Goal: Transaction & Acquisition: Subscribe to service/newsletter

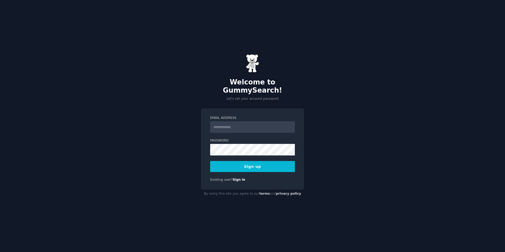
click at [225, 121] on input "Email Address" at bounding box center [252, 127] width 85 height 12
type input "**********"
click at [248, 116] on label "Email Address" at bounding box center [252, 118] width 85 height 5
click at [248, 121] on input "**********" at bounding box center [252, 127] width 85 height 12
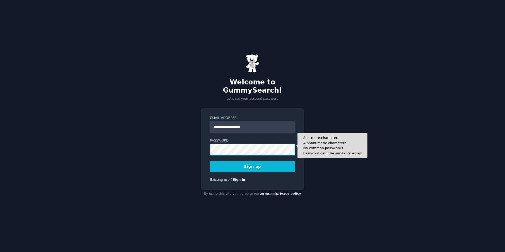
scroll to position [0, 89]
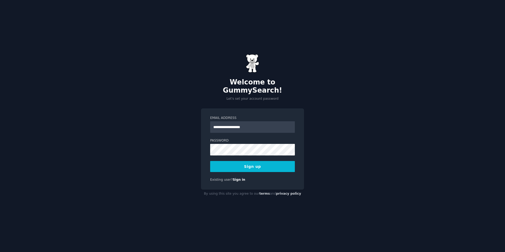
click at [206, 142] on div "**********" at bounding box center [252, 148] width 103 height 81
click at [228, 161] on button "Sign up" at bounding box center [252, 166] width 85 height 11
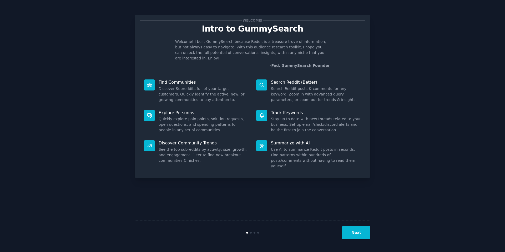
click at [359, 233] on button "Next" at bounding box center [356, 232] width 28 height 13
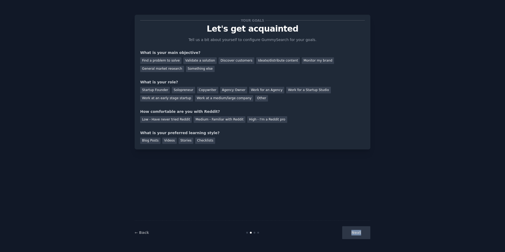
click at [359, 233] on div "Next" at bounding box center [331, 232] width 79 height 13
click at [350, 233] on div "Next" at bounding box center [331, 232] width 79 height 13
click at [259, 161] on div "Your goals Let's get acquainted Tell us a bit about yourself to configure Gummy…" at bounding box center [253, 125] width 236 height 237
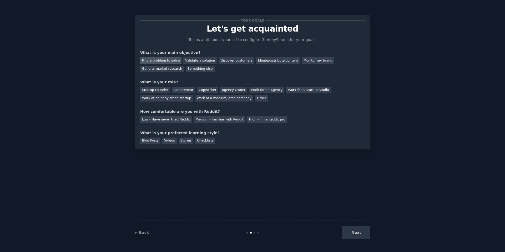
click at [171, 61] on div "Find a problem to solve" at bounding box center [160, 60] width 41 height 7
click at [271, 58] on div "Ideate/distribute content" at bounding box center [278, 60] width 44 height 7
click at [165, 60] on div "Find a problem to solve" at bounding box center [160, 60] width 41 height 7
click at [353, 235] on div "Next" at bounding box center [331, 232] width 79 height 13
click at [188, 92] on div "Solopreneur" at bounding box center [183, 90] width 23 height 7
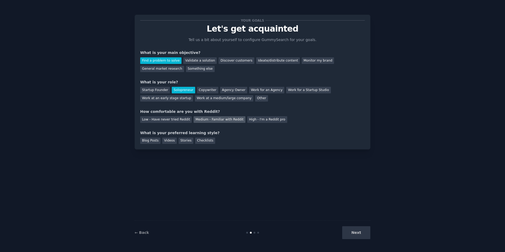
click at [197, 122] on div "Medium - Familiar with Reddit" at bounding box center [220, 119] width 52 height 7
click at [153, 141] on div "Blog Posts" at bounding box center [150, 141] width 20 height 7
click at [357, 232] on button "Next" at bounding box center [356, 232] width 28 height 13
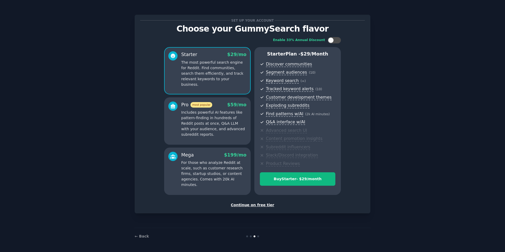
click at [263, 206] on div "Continue on free tier" at bounding box center [252, 205] width 225 height 6
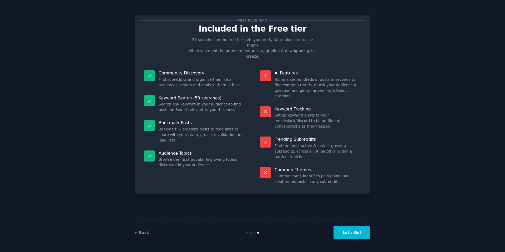
click at [345, 232] on button "Let's Go!" at bounding box center [352, 232] width 37 height 13
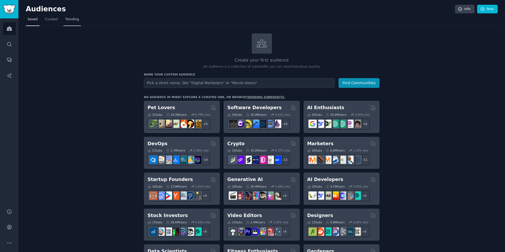
click at [66, 19] on span "Trending" at bounding box center [72, 19] width 14 height 5
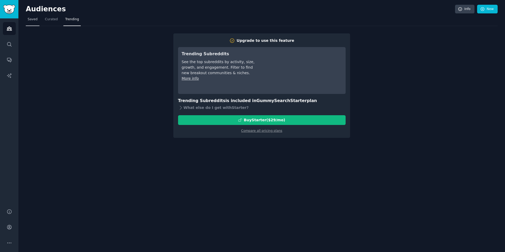
click at [27, 21] on link "Saved" at bounding box center [33, 20] width 14 height 11
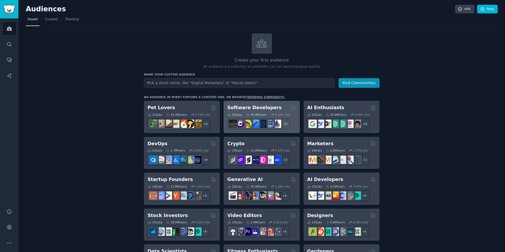
click at [246, 107] on h2 "Software Developers" at bounding box center [254, 107] width 54 height 7
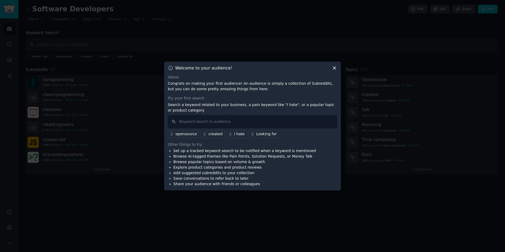
click at [336, 68] on icon at bounding box center [335, 68] width 6 height 6
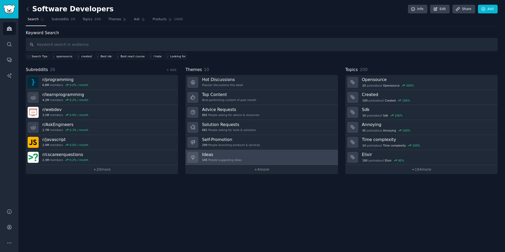
click at [236, 158] on div "145 People suggesting ideas" at bounding box center [222, 160] width 40 height 4
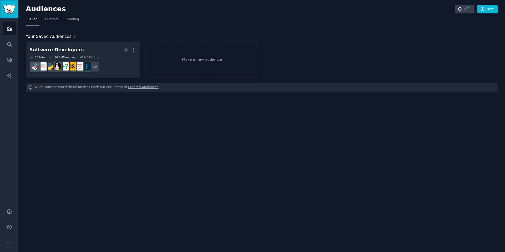
click at [7, 13] on img "Sidebar" at bounding box center [9, 9] width 12 height 9
click at [46, 10] on h2 "Audiences" at bounding box center [241, 9] width 430 height 8
click at [2, 7] on link "Sidebar" at bounding box center [9, 9] width 18 height 18
click at [8, 8] on img "Sidebar" at bounding box center [9, 9] width 12 height 9
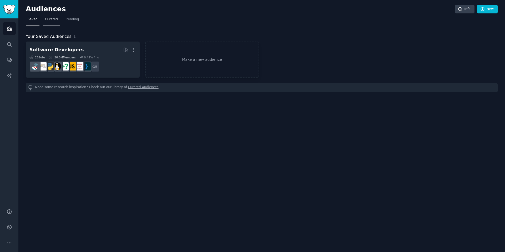
click at [46, 21] on span "Curated" at bounding box center [51, 19] width 13 height 5
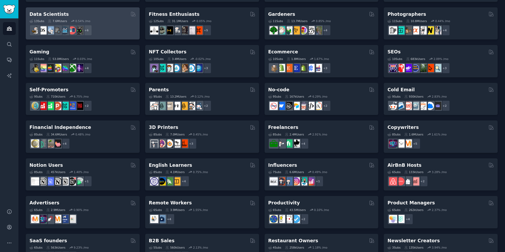
scroll to position [169, 0]
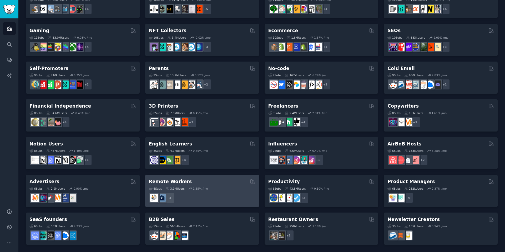
click at [181, 179] on h2 "Remote Workers" at bounding box center [170, 181] width 43 height 7
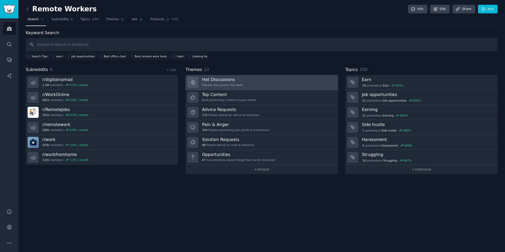
click at [225, 80] on h3 "Hot Discussions" at bounding box center [222, 80] width 41 height 6
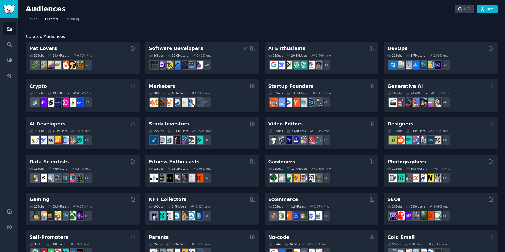
click at [105, 124] on div "AI Developers" at bounding box center [82, 124] width 107 height 7
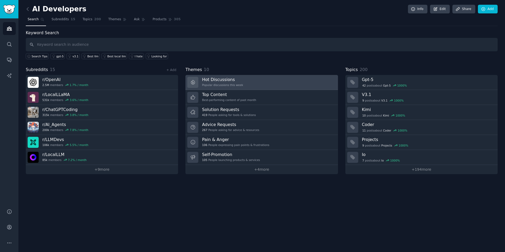
click at [221, 80] on h3 "Hot Discussions" at bounding box center [222, 80] width 41 height 6
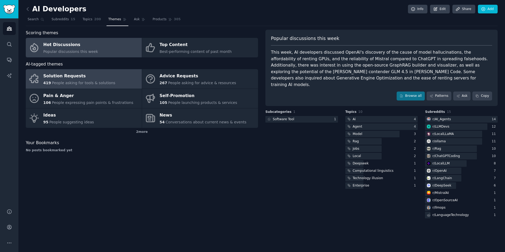
click at [114, 75] on link "Solution Requests 419 People asking for tools & solutions" at bounding box center [84, 78] width 116 height 19
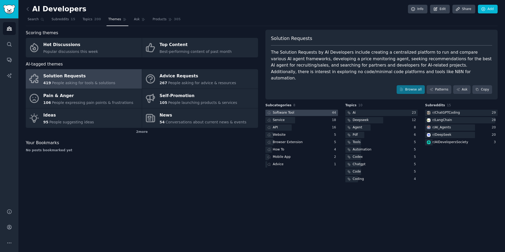
click at [311, 110] on div at bounding box center [302, 113] width 73 height 7
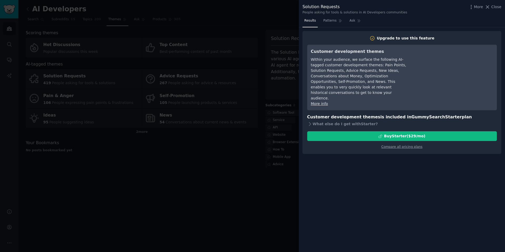
click at [287, 117] on div at bounding box center [252, 126] width 505 height 252
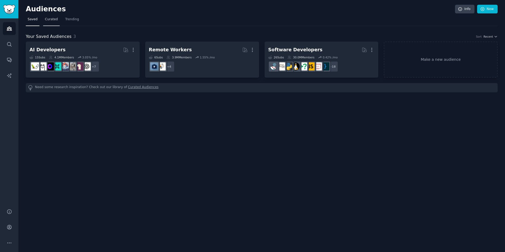
click at [53, 22] on span "Curated" at bounding box center [51, 19] width 13 height 5
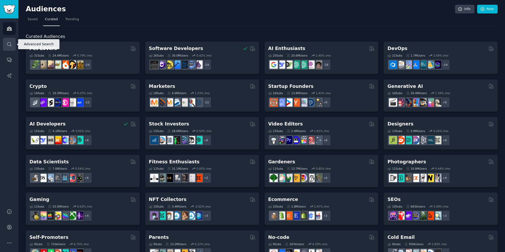
click at [7, 39] on link "Search" at bounding box center [9, 44] width 13 height 13
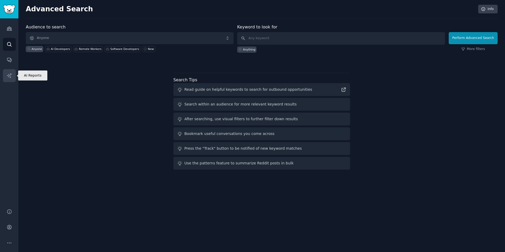
click at [11, 81] on link "AI Reports" at bounding box center [9, 75] width 13 height 13
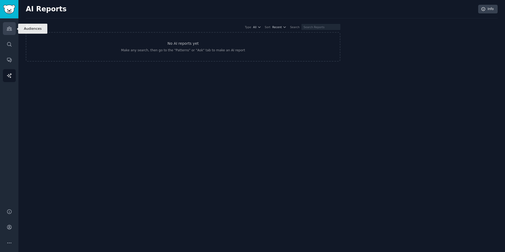
click at [6, 35] on link "Audiences" at bounding box center [9, 28] width 13 height 13
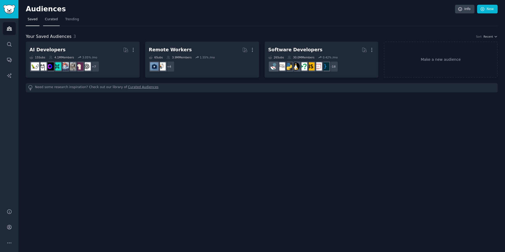
click at [55, 19] on span "Curated" at bounding box center [51, 19] width 13 height 5
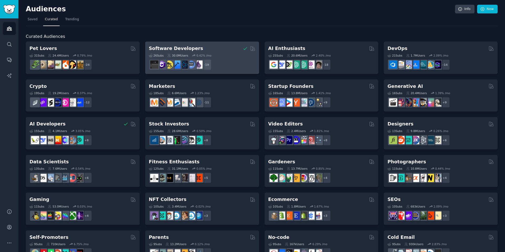
click at [165, 44] on div "Software Developers 26 Sub s 30.0M Users 0.42 % /mo r/csharp + 19" at bounding box center [202, 58] width 114 height 32
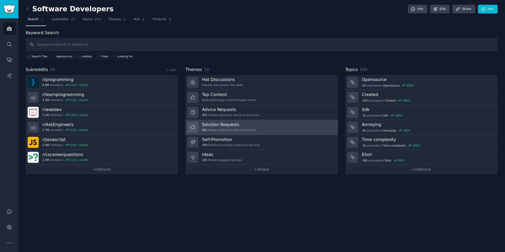
click at [258, 124] on link "Solution Requests 681 People asking for tools & solutions" at bounding box center [262, 127] width 152 height 15
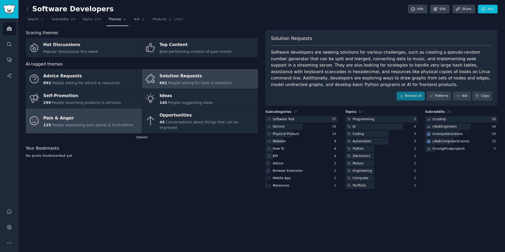
click at [108, 117] on div "Pain & Anger" at bounding box center [88, 118] width 90 height 8
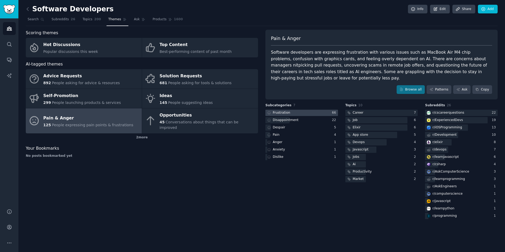
click at [291, 113] on div at bounding box center [302, 113] width 73 height 7
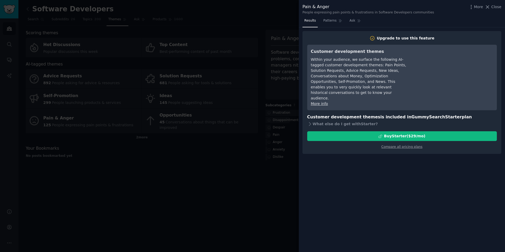
click at [291, 113] on div at bounding box center [252, 126] width 505 height 252
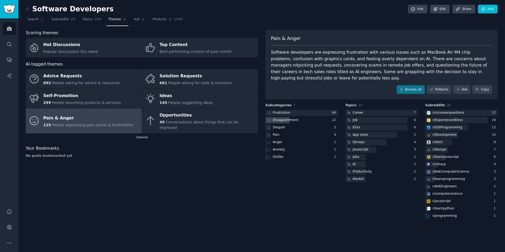
click at [292, 119] on div "Disappointment" at bounding box center [286, 120] width 26 height 5
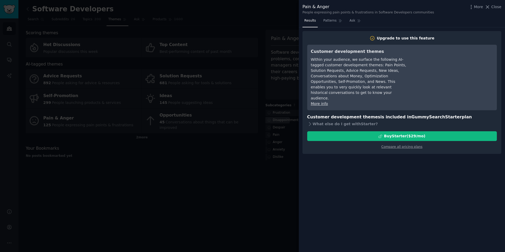
click at [292, 119] on div at bounding box center [252, 126] width 505 height 252
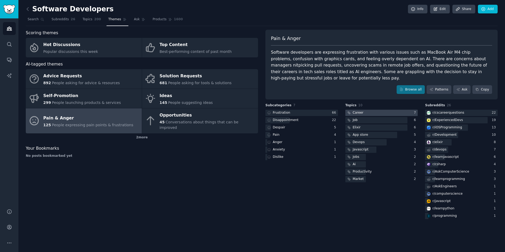
click at [374, 110] on div at bounding box center [382, 113] width 73 height 7
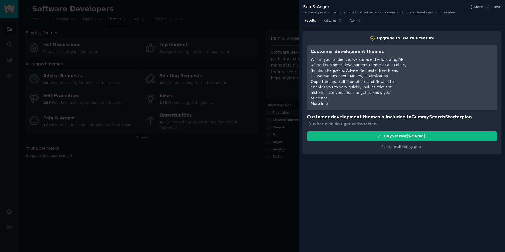
click at [290, 121] on div at bounding box center [252, 126] width 505 height 252
